Goal: Navigation & Orientation: Find specific page/section

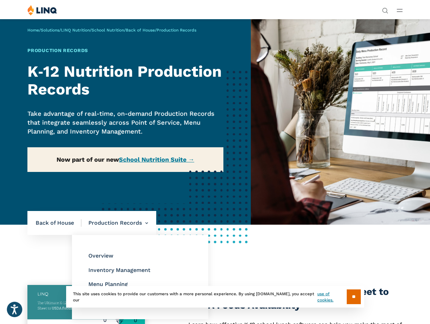
click at [148, 235] on li "Production Records Overview Inventory Management Menu Planning Production Recor…" at bounding box center [114, 223] width 66 height 24
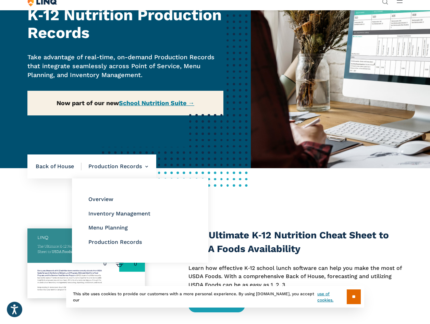
scroll to position [68, 0]
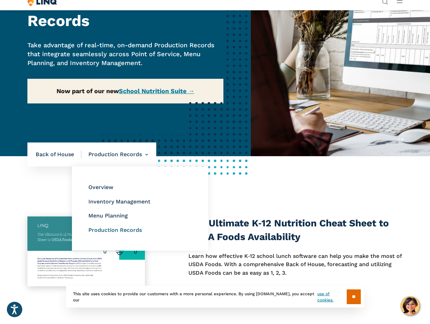
click at [125, 233] on link "Production Records" at bounding box center [114, 230] width 53 height 7
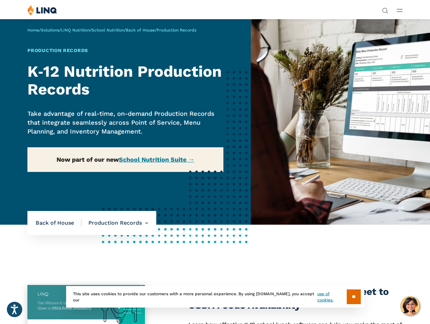
click at [296, 18] on div "Solutions Nutrition Overview NEW School Nutrition Suite School Nutrition State …" at bounding box center [215, 11] width 430 height 13
